Goal: Transaction & Acquisition: Purchase product/service

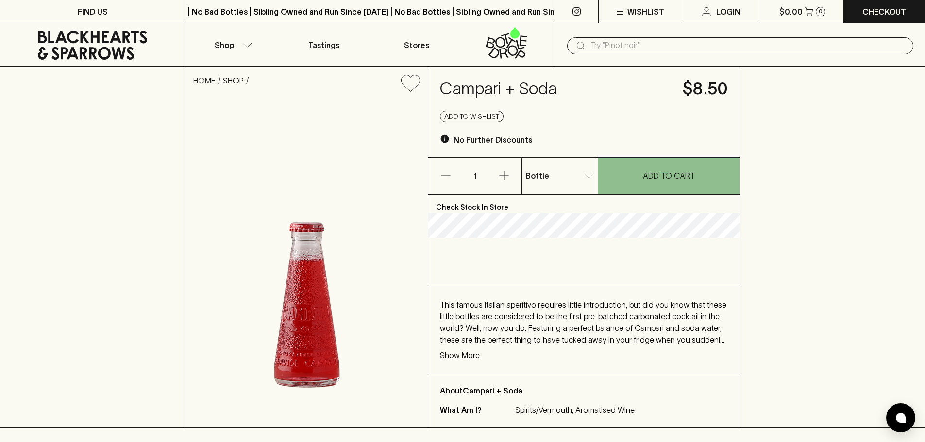
click at [247, 46] on icon "button" at bounding box center [248, 45] width 10 height 5
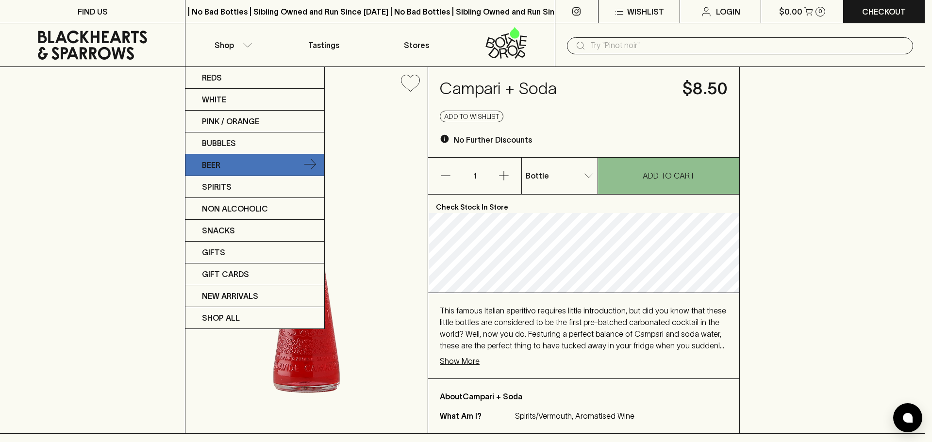
click at [218, 164] on p "Beer" at bounding box center [211, 165] width 18 height 12
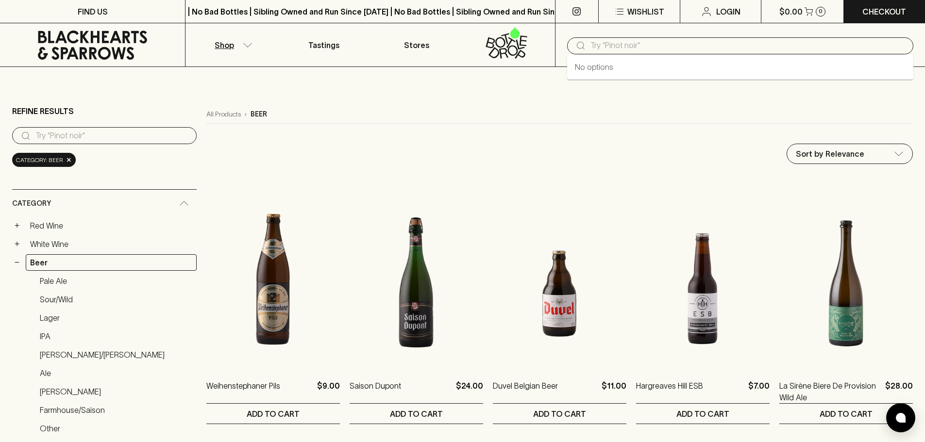
click at [595, 40] on input "text" at bounding box center [747, 46] width 315 height 16
type input "mcevans"
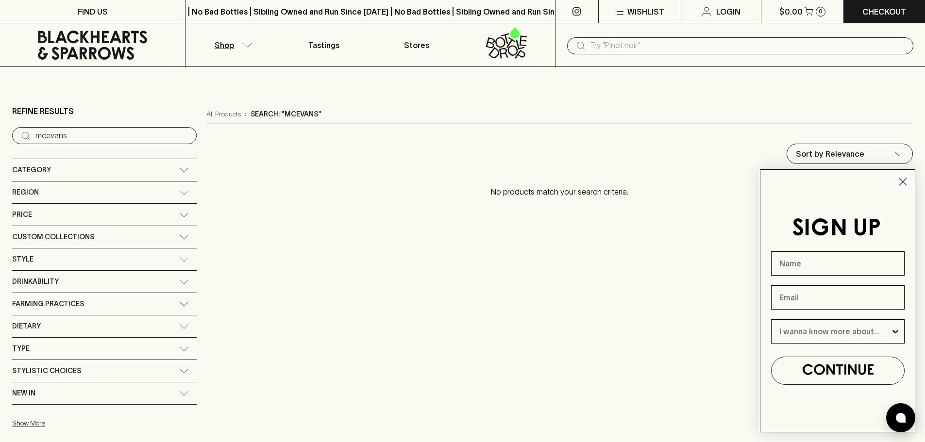
click at [902, 184] on circle "Close dialog" at bounding box center [903, 182] width 16 height 16
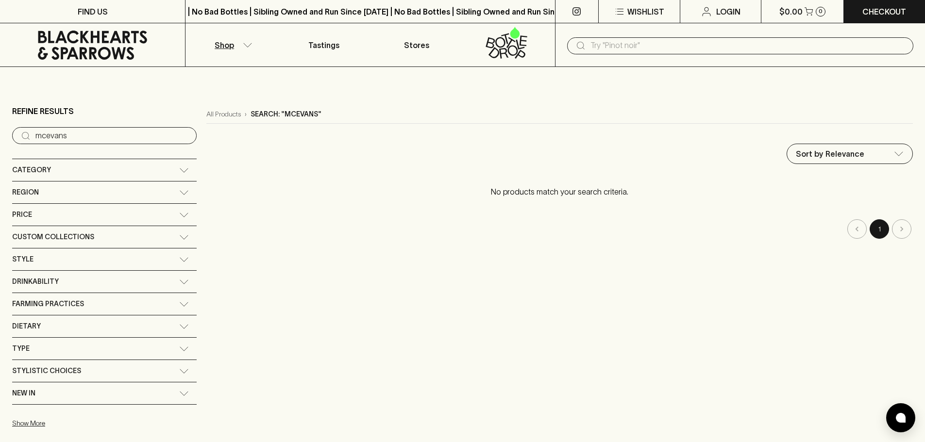
click at [58, 193] on div "Region" at bounding box center [95, 192] width 167 height 12
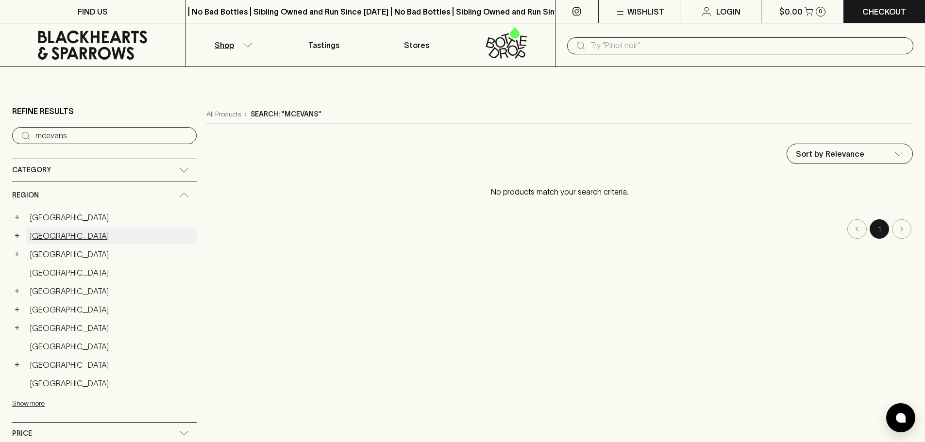
click at [43, 239] on link "[GEOGRAPHIC_DATA]" at bounding box center [111, 236] width 171 height 17
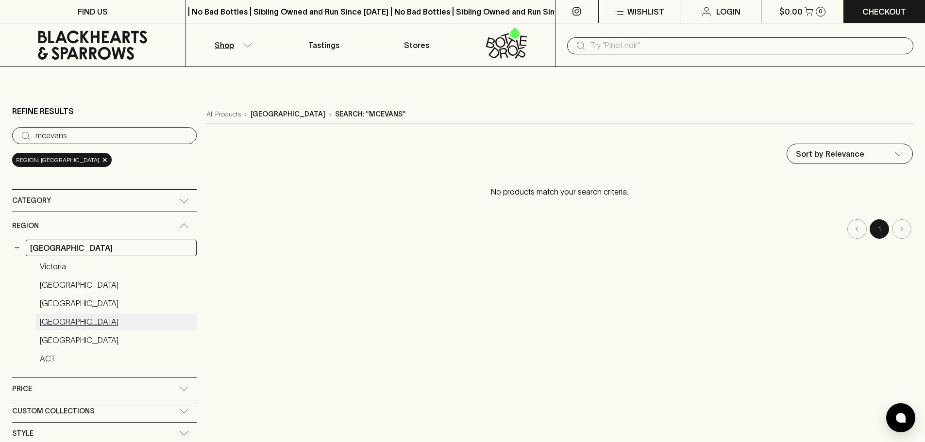
scroll to position [113, 0]
